Goal: Information Seeking & Learning: Learn about a topic

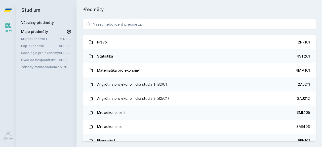
click at [61, 38] on link "5EN202" at bounding box center [65, 39] width 12 height 4
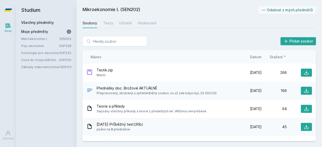
click at [57, 43] on div "Mikroekonomie I. 5EN202 Pop-ekonomie 5HP328 Sociologie pro ekonomy 5HP222 Úvod …" at bounding box center [46, 52] width 50 height 33
click at [43, 44] on link "Pop-ekonomie" at bounding box center [40, 45] width 38 height 5
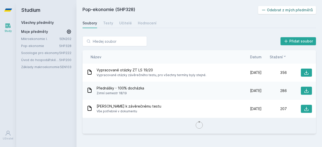
click at [284, 10] on button "Odebrat z mých předmětů" at bounding box center [287, 10] width 58 height 8
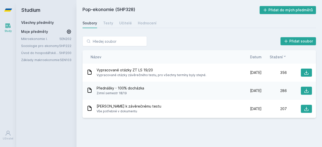
click at [49, 61] on link "Základy makroekonomie" at bounding box center [40, 59] width 39 height 5
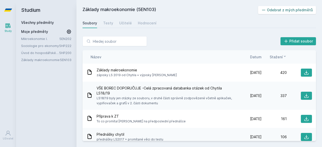
click at [277, 11] on button "Odebrat z mých předmětů" at bounding box center [287, 10] width 58 height 8
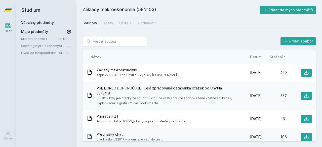
click at [46, 40] on link "Mikroekonomie I." at bounding box center [40, 38] width 38 height 5
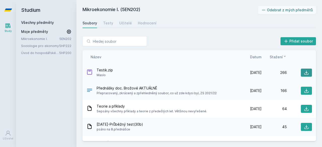
click at [307, 71] on button at bounding box center [306, 73] width 11 height 8
click at [148, 22] on div "Hodnocení" at bounding box center [147, 23] width 19 height 5
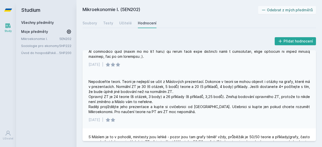
scroll to position [66, 0]
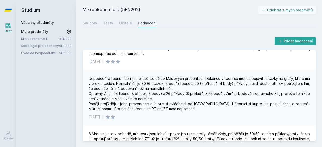
click at [117, 22] on div "Soubory Testy Učitelé Hodnocení" at bounding box center [200, 23] width 234 height 10
click at [128, 22] on div "Učitelé" at bounding box center [125, 23] width 13 height 5
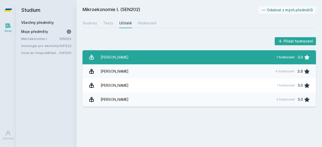
click at [126, 55] on div "[PERSON_NAME]" at bounding box center [115, 57] width 28 height 10
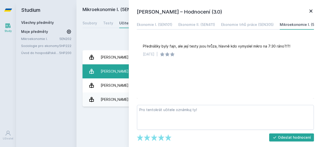
click at [114, 70] on div "[PERSON_NAME]" at bounding box center [115, 71] width 28 height 10
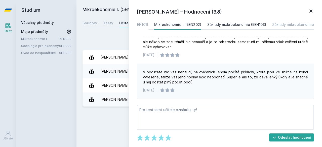
scroll to position [0, 36]
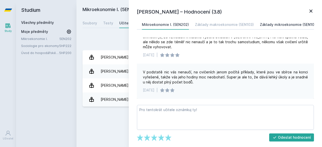
click at [271, 25] on div "Základy mikroekonomie (5EN102)" at bounding box center [289, 24] width 58 height 5
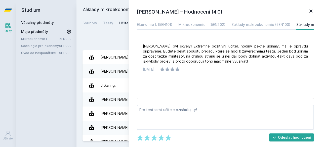
click at [311, 15] on link at bounding box center [311, 12] width 6 height 8
